Goal: Information Seeking & Learning: Learn about a topic

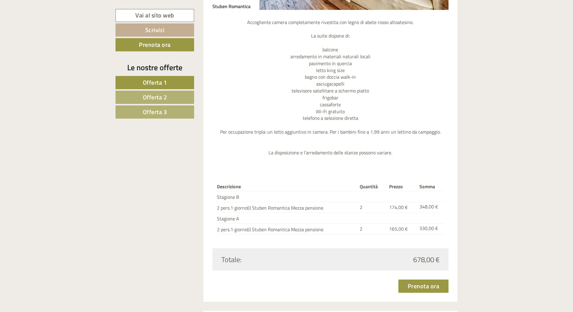
scroll to position [720, 0]
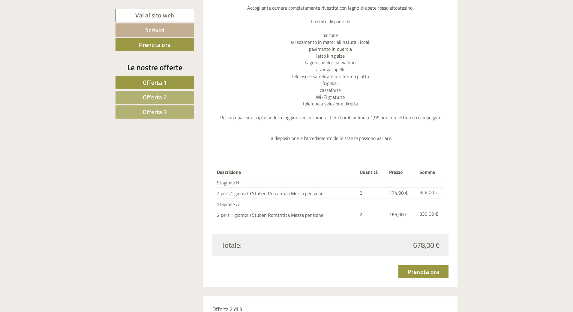
drag, startPoint x: 413, startPoint y: 245, endPoint x: 441, endPoint y: 247, distance: 27.6
click at [441, 247] on div "678,00 €" at bounding box center [387, 245] width 114 height 10
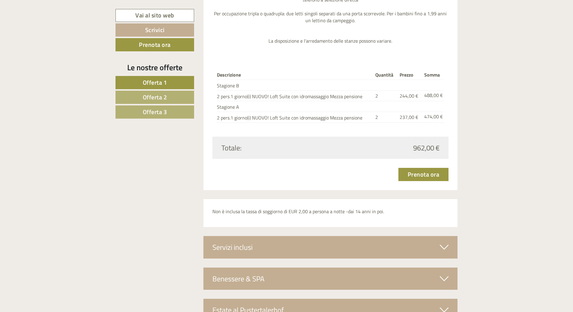
scroll to position [2073, 0]
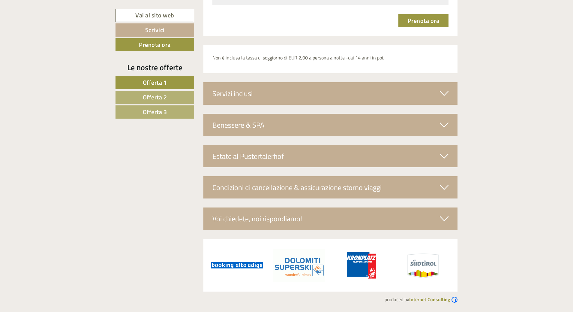
click at [240, 119] on div "Benessere & SPA" at bounding box center [330, 125] width 254 height 22
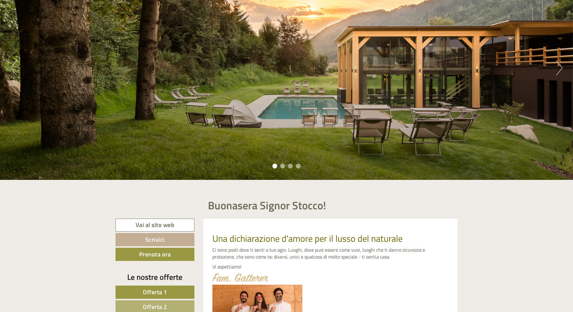
scroll to position [90, 0]
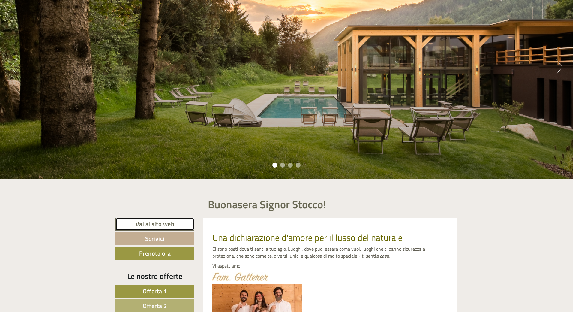
click at [150, 222] on link "Vai al sito web" at bounding box center [154, 223] width 79 height 13
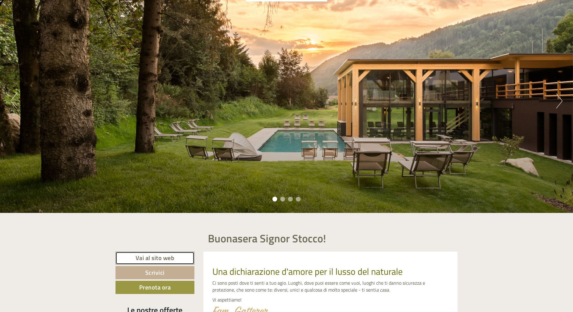
scroll to position [60, 0]
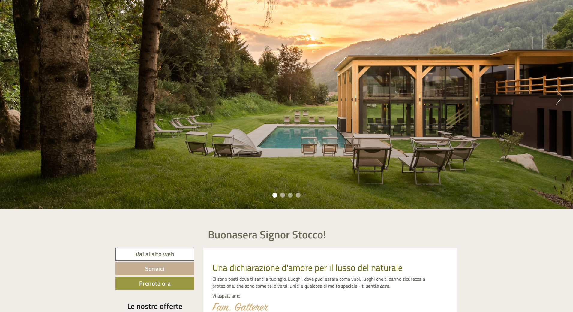
click at [563, 98] on div "Previous Next 1 2 3 4" at bounding box center [286, 97] width 573 height 224
click at [562, 97] on button "Next" at bounding box center [559, 96] width 6 height 15
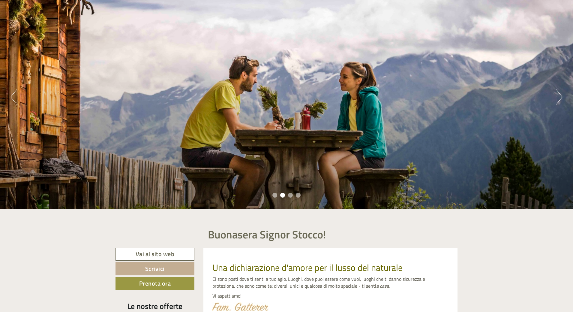
click at [562, 97] on button "Next" at bounding box center [559, 96] width 6 height 15
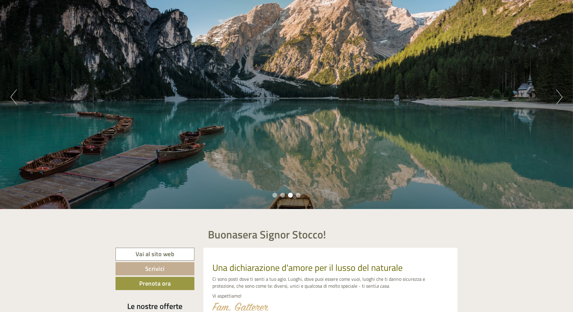
click at [562, 97] on button "Next" at bounding box center [559, 96] width 6 height 15
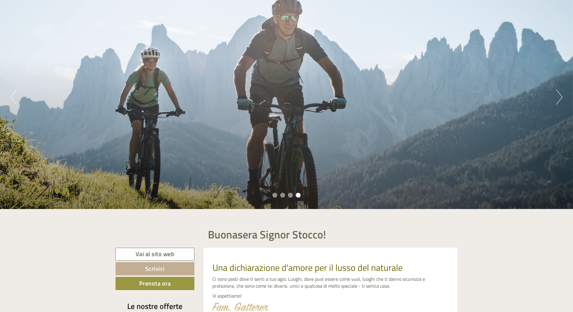
click at [562, 97] on button "Next" at bounding box center [559, 96] width 6 height 15
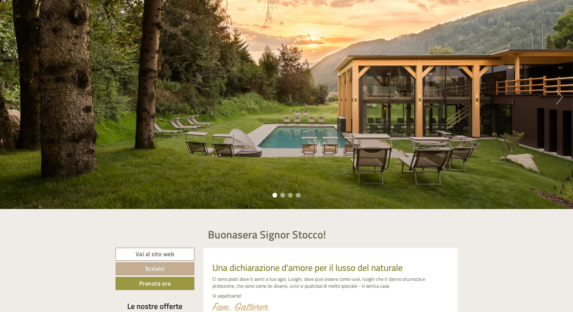
click at [562, 97] on button "Next" at bounding box center [559, 96] width 6 height 15
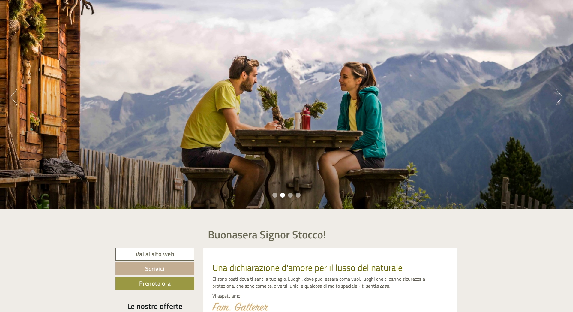
click at [562, 97] on button "Next" at bounding box center [559, 96] width 6 height 15
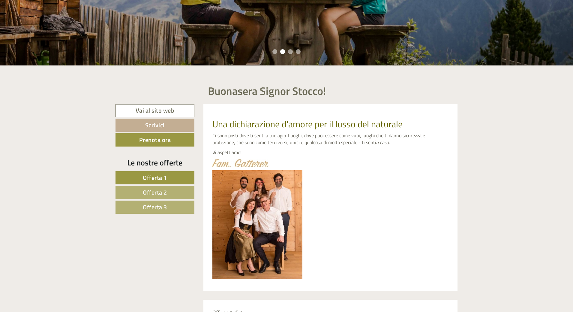
scroll to position [210, 0]
